Goal: Task Accomplishment & Management: Manage account settings

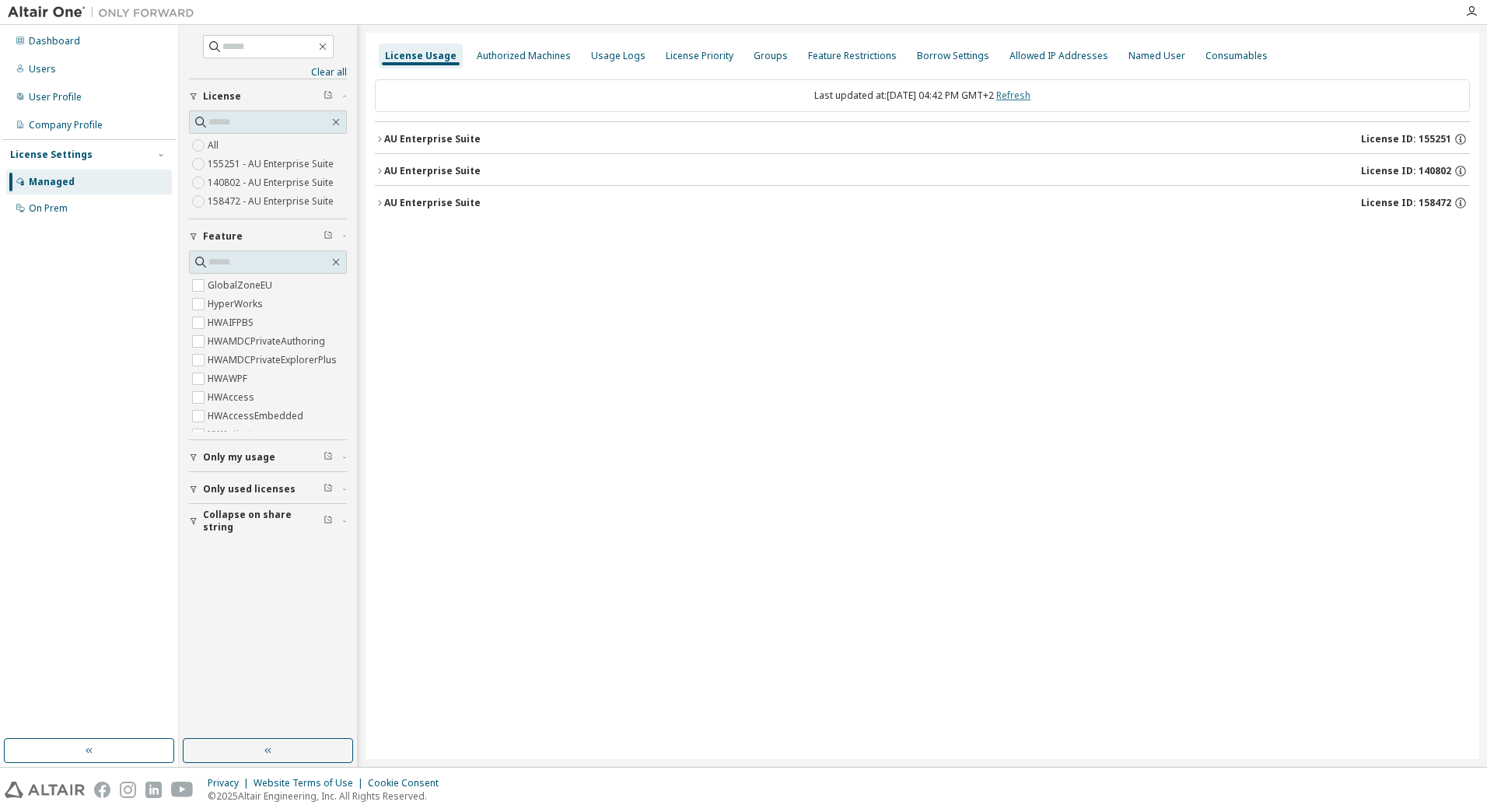
click at [1030, 96] on link "Refresh" at bounding box center [1013, 96] width 34 height 13
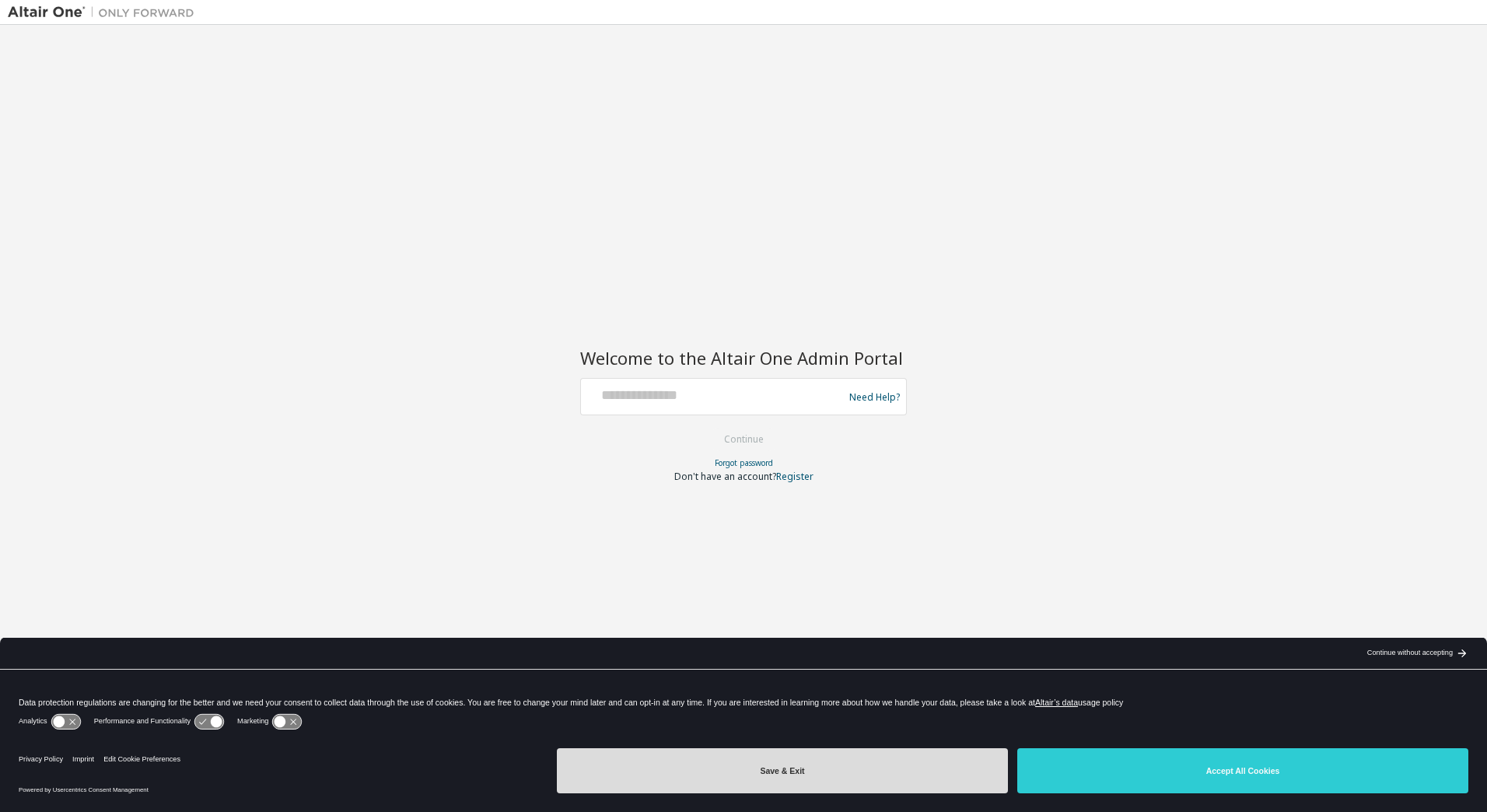
click at [779, 777] on button "Save & Exit" at bounding box center [783, 770] width 451 height 45
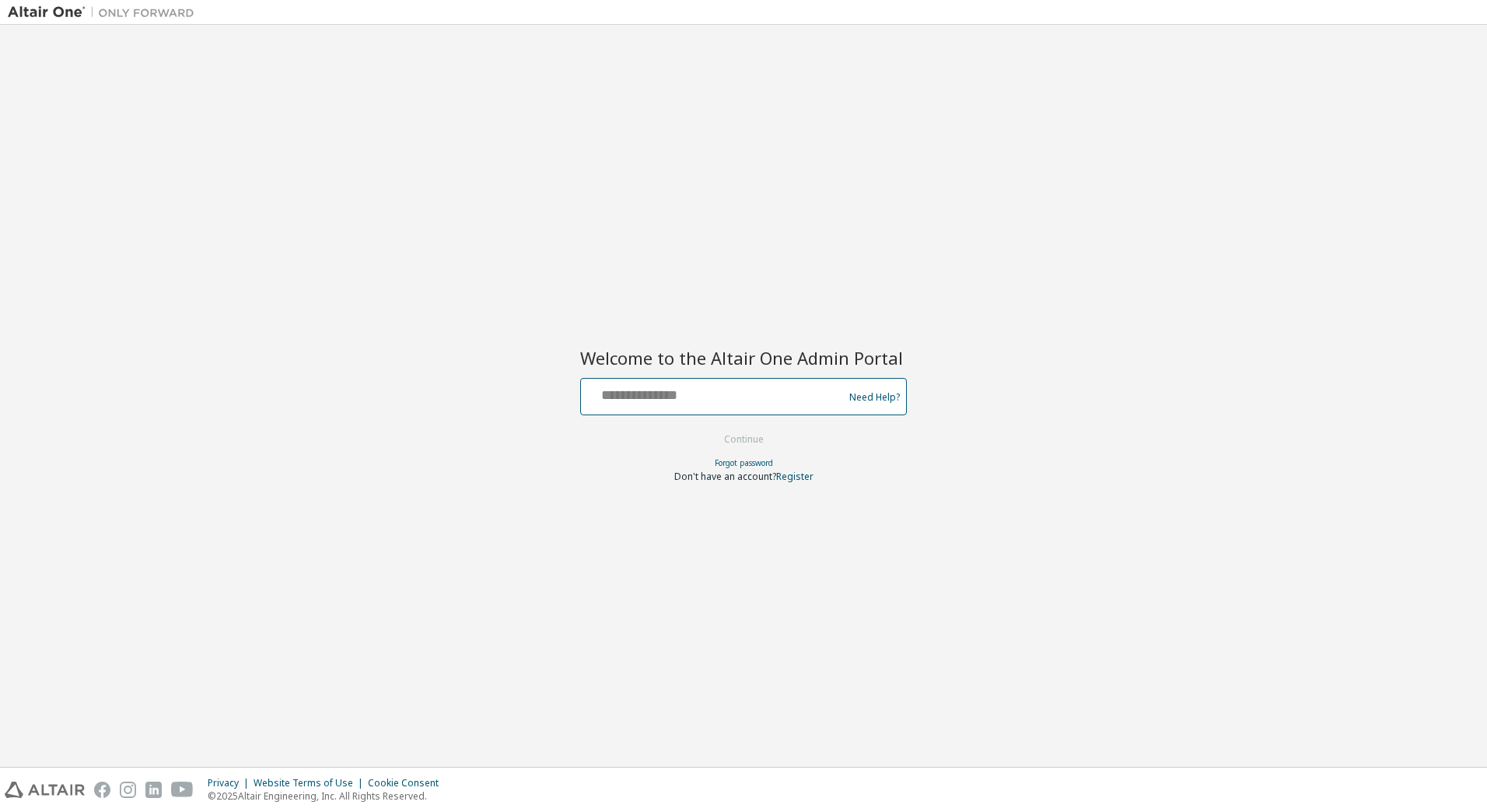
click at [707, 387] on input "text" at bounding box center [714, 394] width 254 height 23
type input "**********"
click at [738, 443] on button "Continue" at bounding box center [744, 439] width 73 height 23
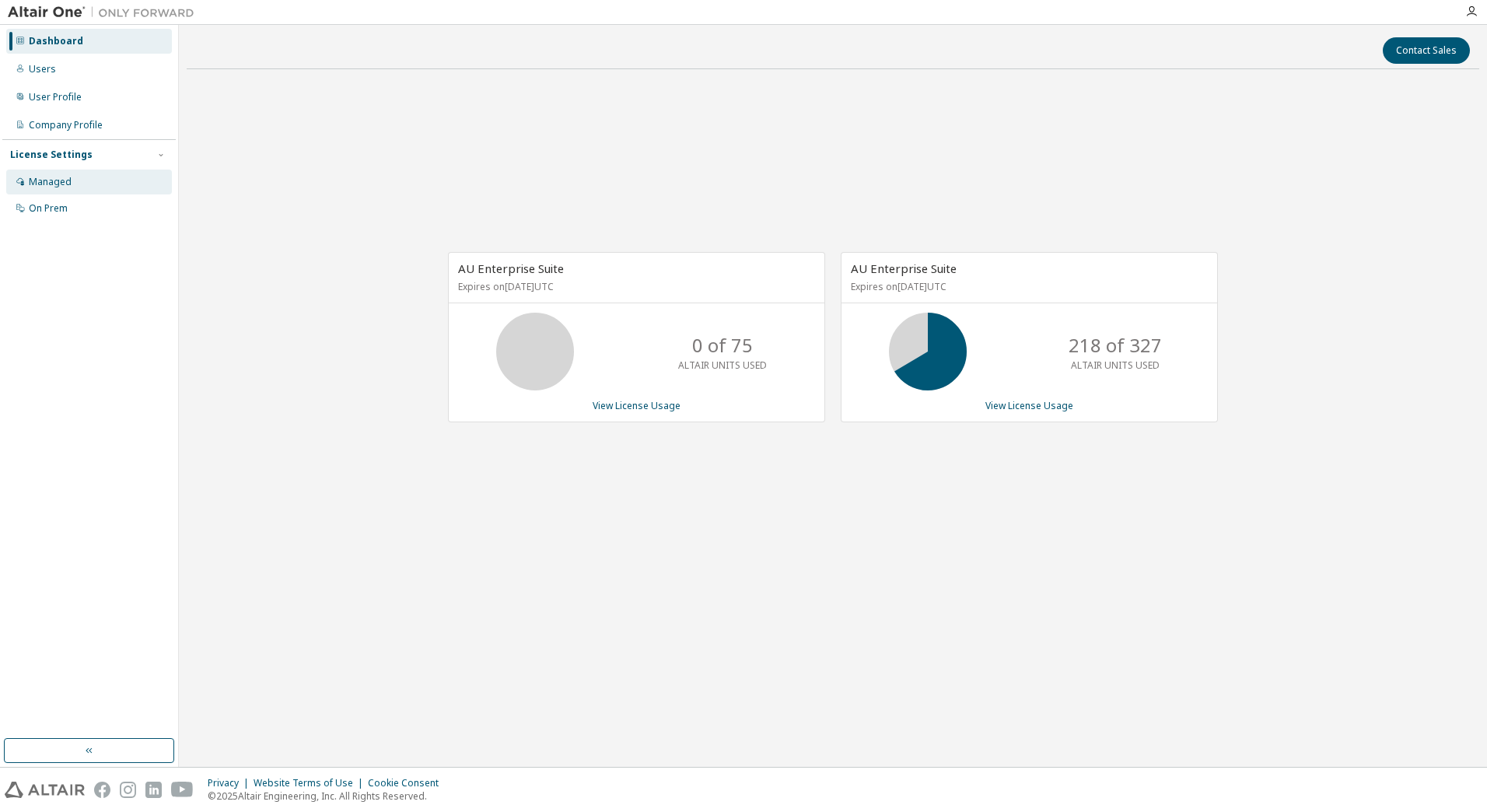
click at [54, 178] on div "Managed" at bounding box center [50, 182] width 43 height 12
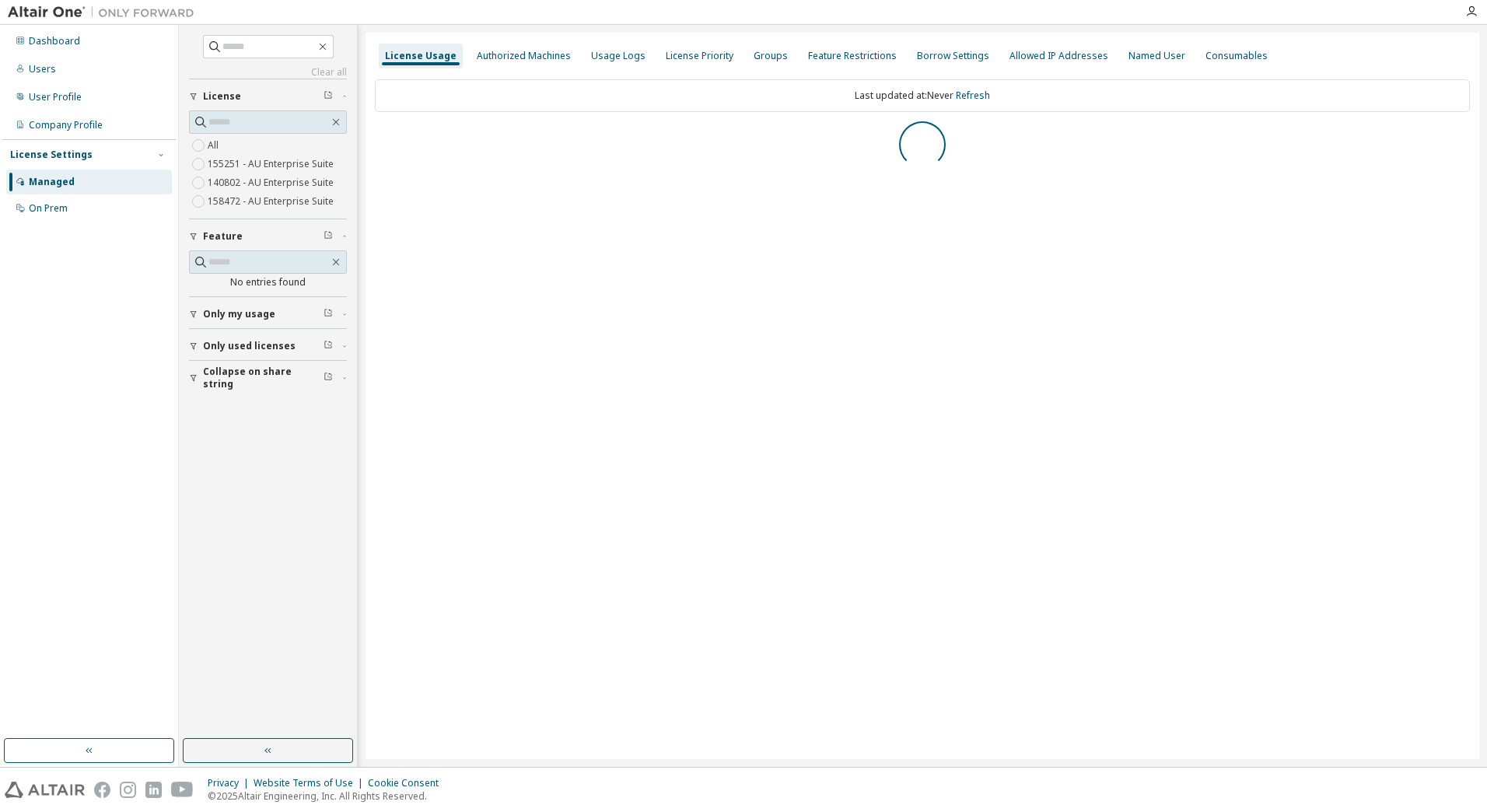
click at [194, 374] on icon "button" at bounding box center [194, 378] width 10 height 10
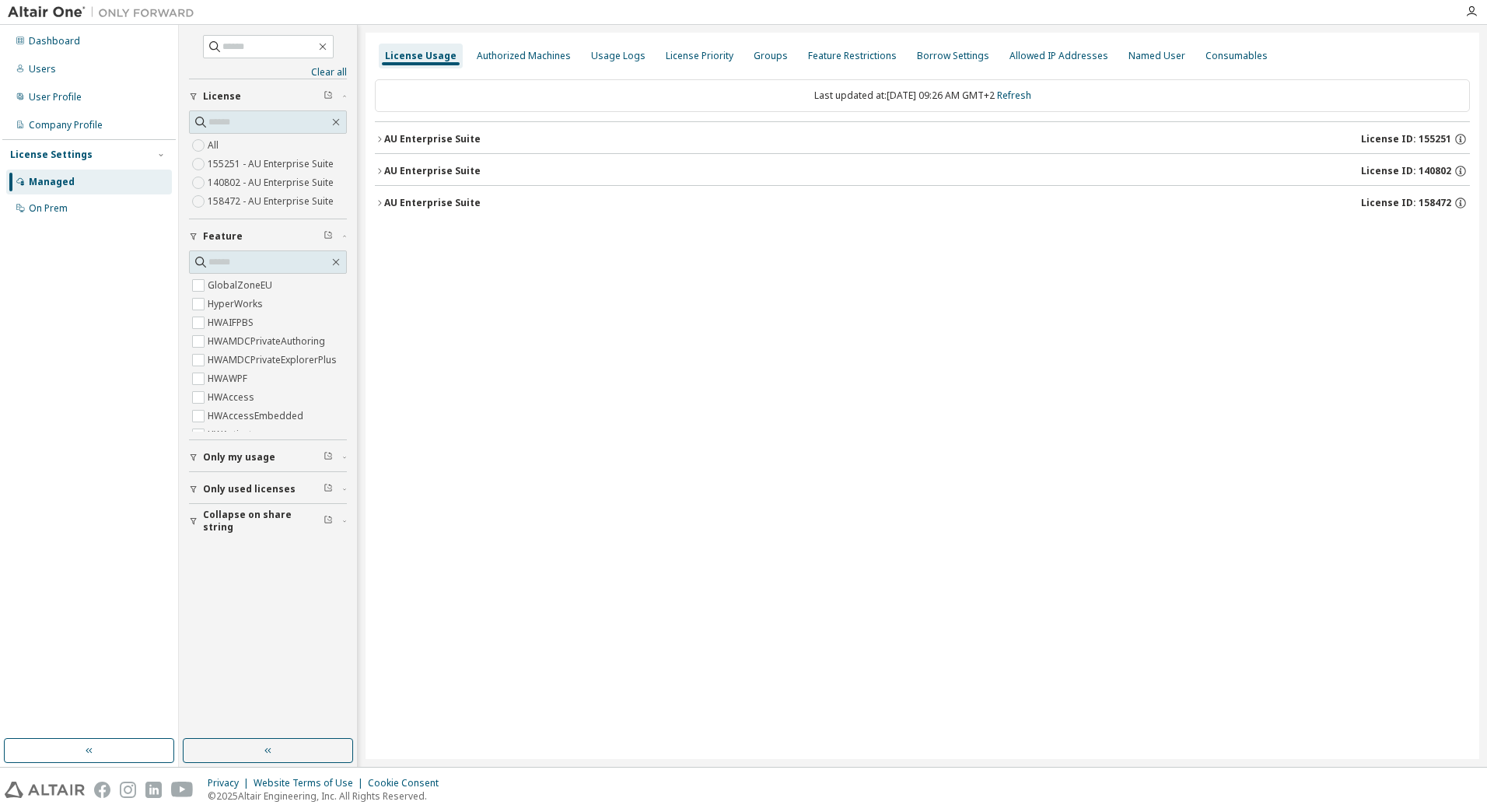
click at [381, 202] on icon "button" at bounding box center [379, 203] width 10 height 10
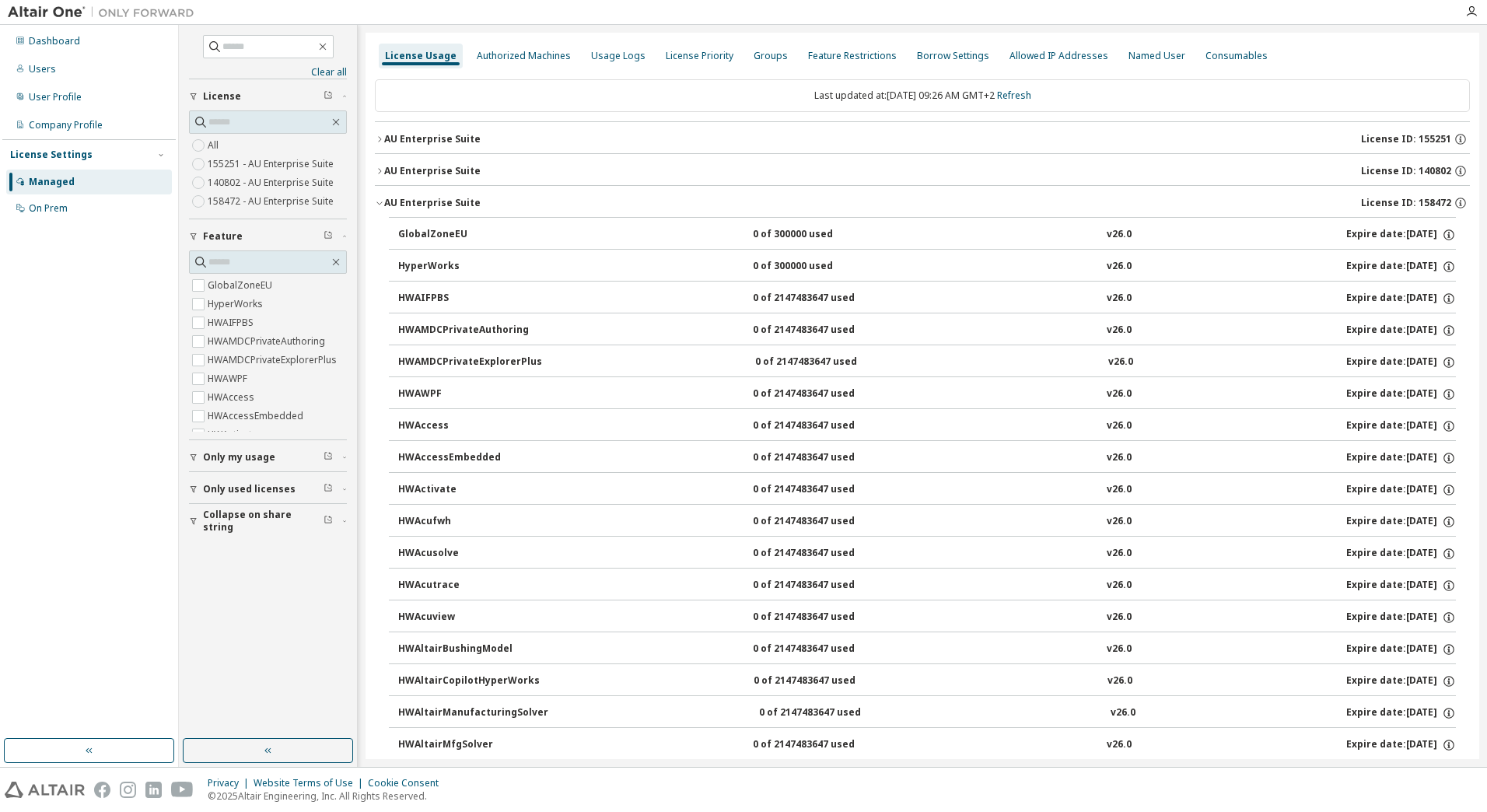
click at [381, 202] on icon "button" at bounding box center [379, 203] width 10 height 10
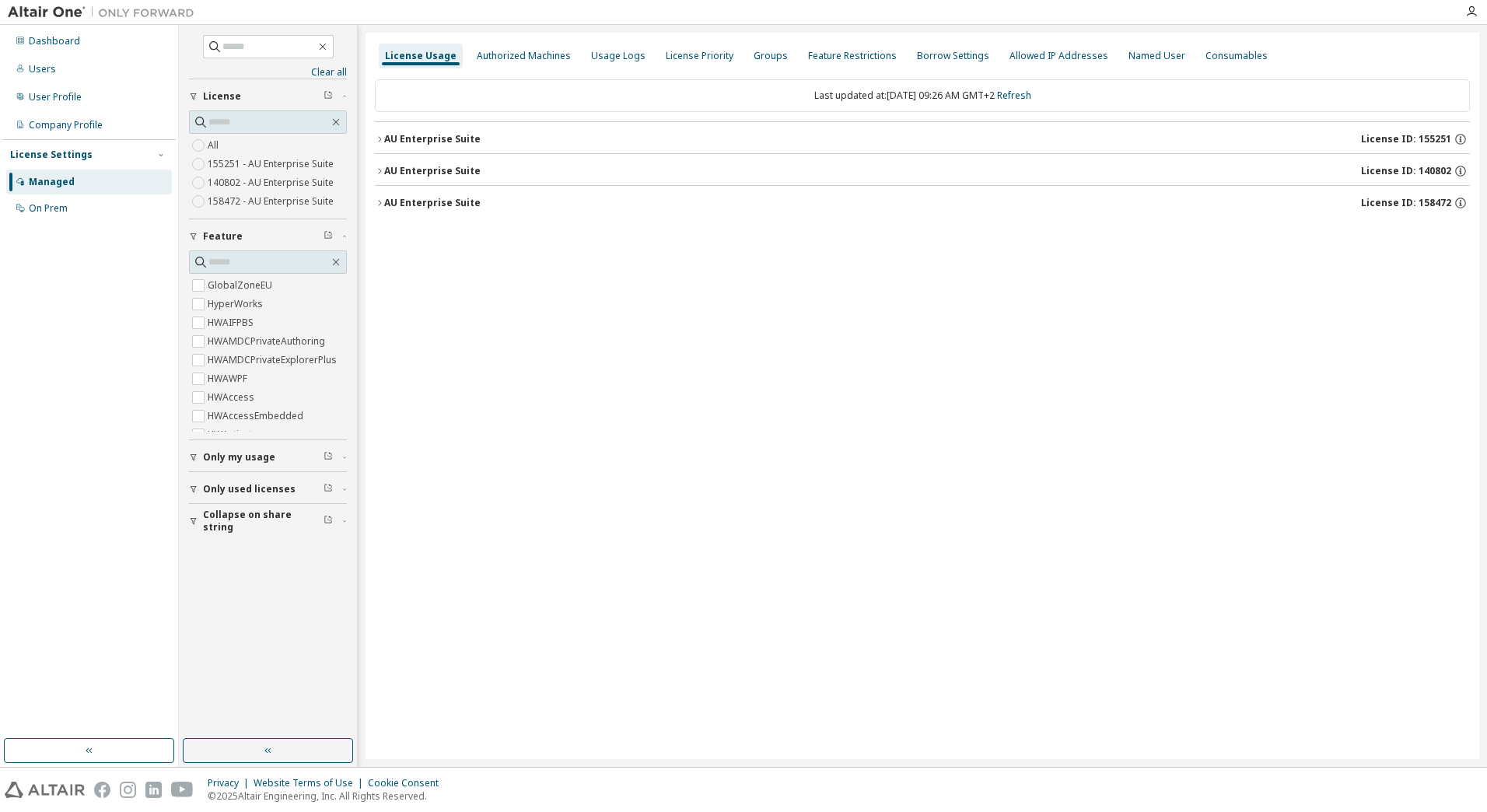
click at [375, 170] on div "License Usage Authorized Machines Usage Logs License Priority Groups Feature Re…" at bounding box center [921, 395] width 1113 height 726
click at [380, 170] on icon "button" at bounding box center [378, 171] width 3 height 6
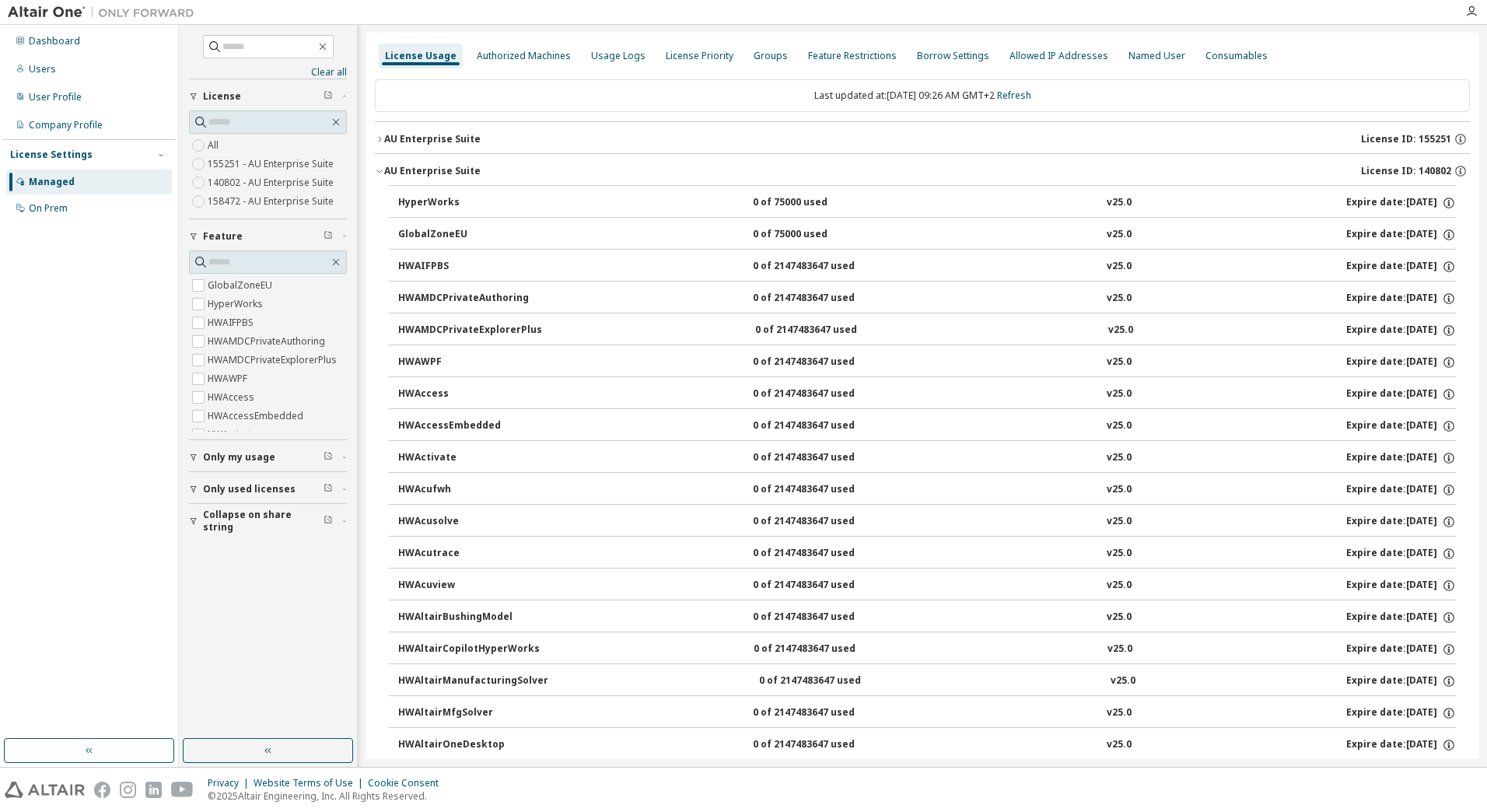
click at [380, 170] on icon "button" at bounding box center [379, 171] width 10 height 10
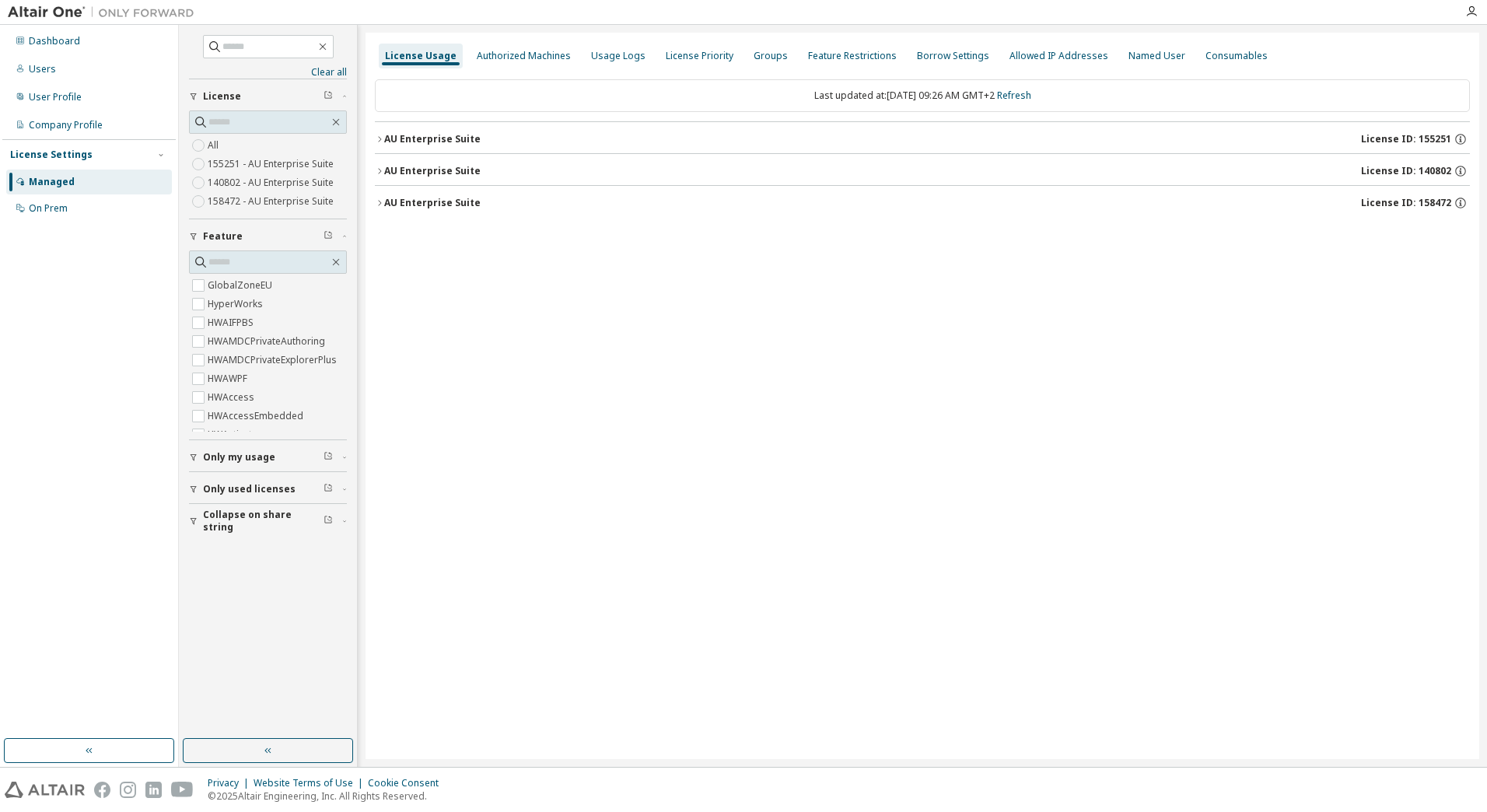
click at [383, 142] on icon "button" at bounding box center [379, 139] width 10 height 10
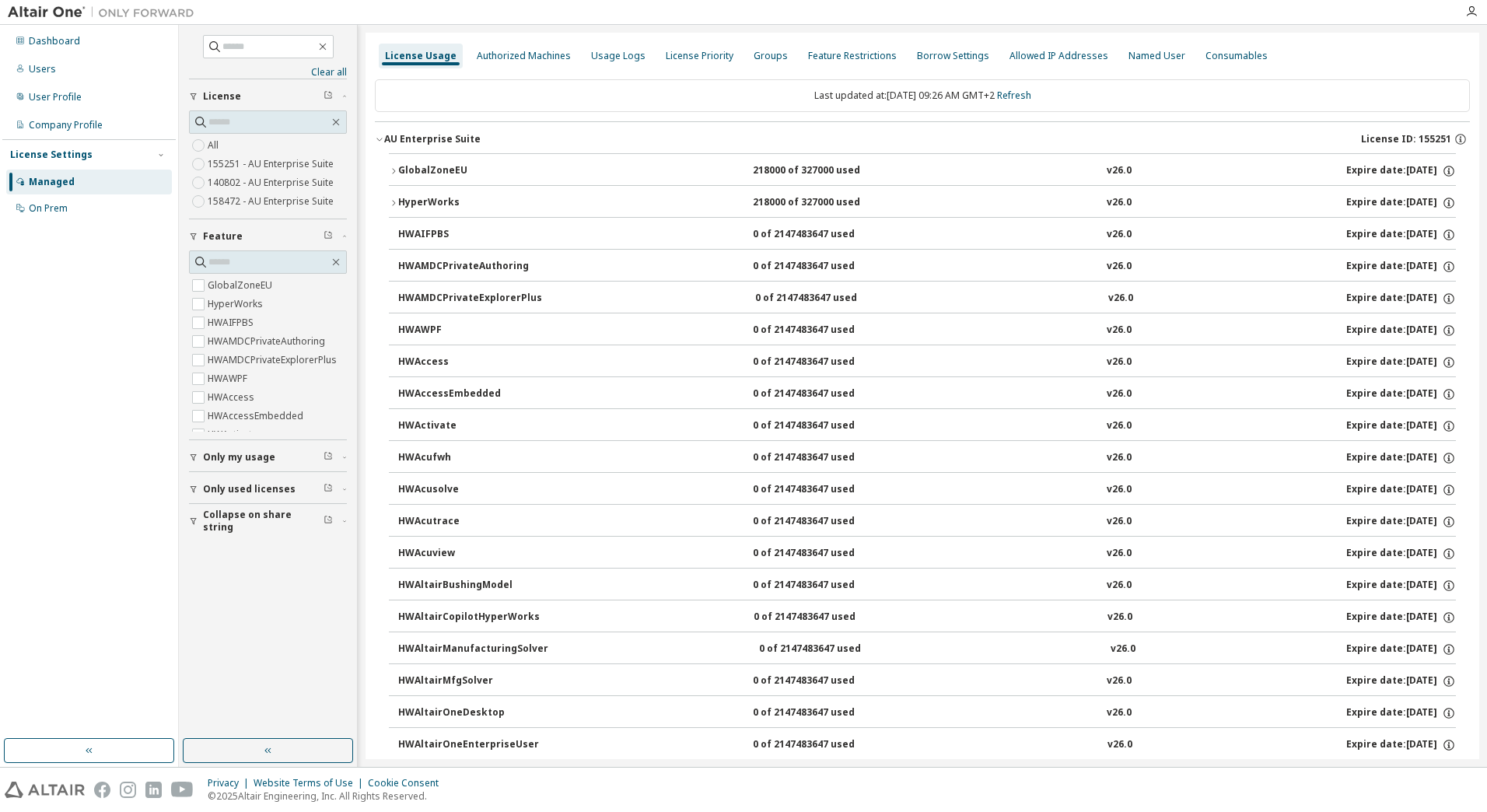
click at [382, 139] on icon "button" at bounding box center [379, 139] width 10 height 10
